Goal: Find specific page/section: Find specific page/section

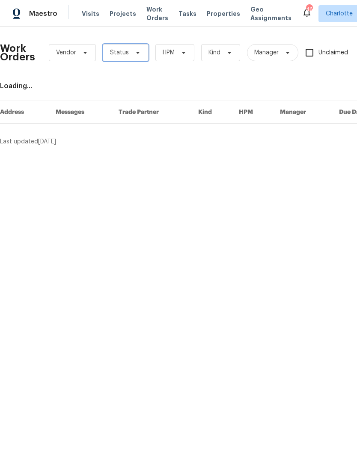
click at [135, 51] on icon at bounding box center [137, 52] width 7 height 7
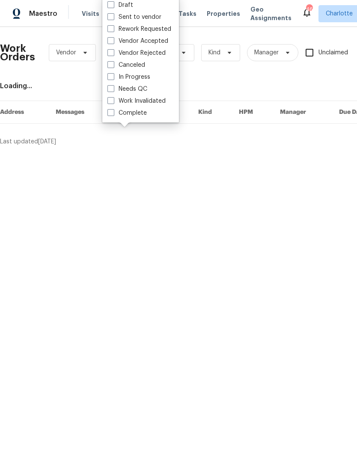
click at [140, 93] on label "Needs QC" at bounding box center [127, 89] width 40 height 9
click at [113, 90] on input "Needs QC" at bounding box center [110, 88] width 6 height 6
checkbox input "true"
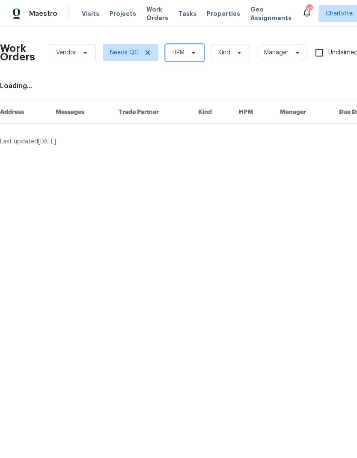
click at [187, 54] on span "HPM" at bounding box center [184, 52] width 39 height 17
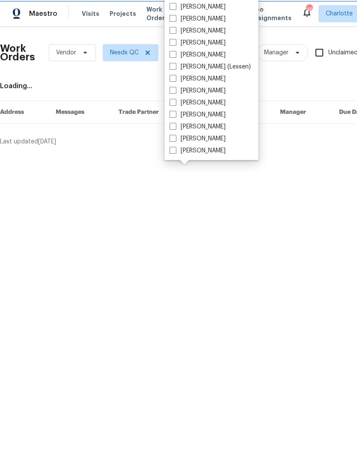
scroll to position [106, 0]
click at [206, 154] on label "[PERSON_NAME]" at bounding box center [198, 150] width 56 height 9
click at [175, 152] on input "[PERSON_NAME]" at bounding box center [173, 149] width 6 height 6
checkbox input "true"
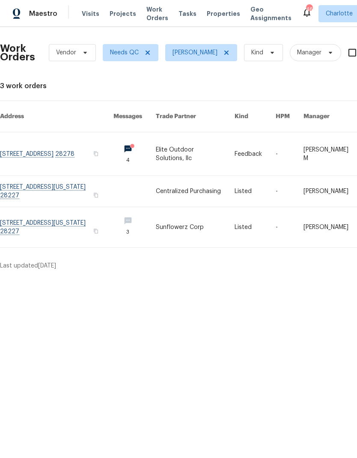
click at [41, 14] on span "Maestro" at bounding box center [43, 13] width 28 height 9
